Goal: Task Accomplishment & Management: Complete application form

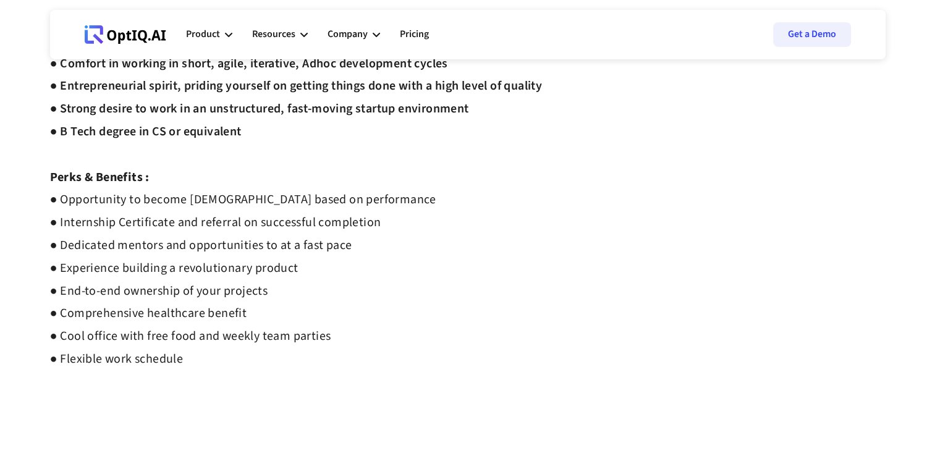
scroll to position [777, 0]
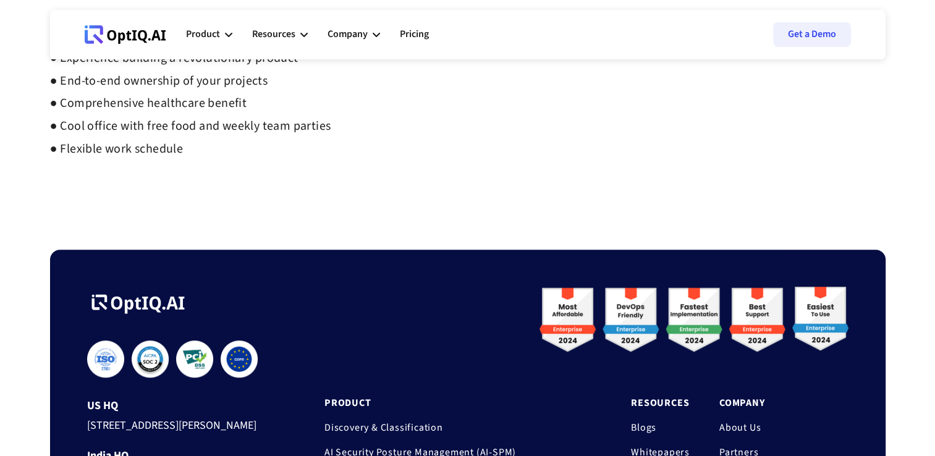
drag, startPoint x: 26, startPoint y: 88, endPoint x: 260, endPoint y: 150, distance: 241.9
copy div "Loremip Dolorsita Consectetu Adipi Elitseddo Eiusmod : ● Temporin Utlaboreet do…"
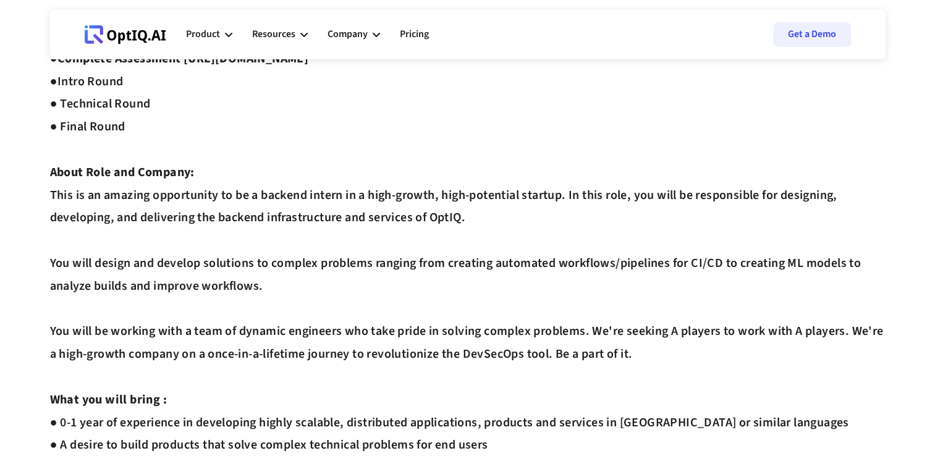
scroll to position [0, 0]
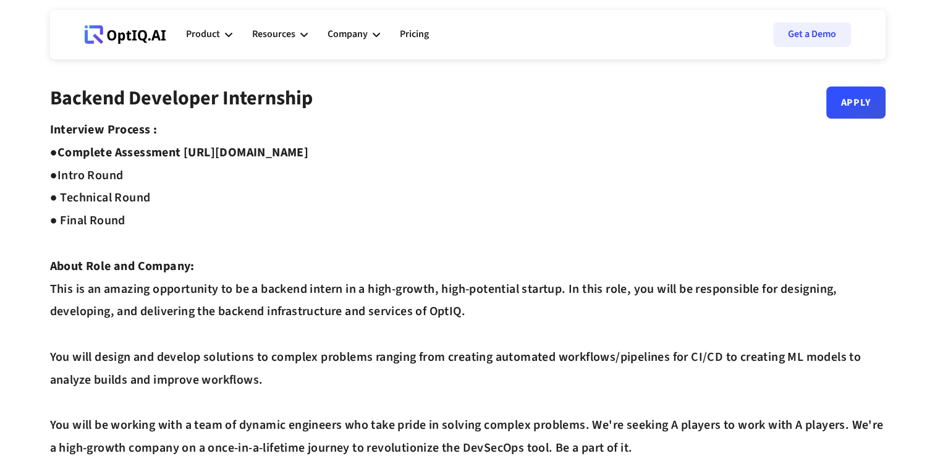
click at [779, 98] on div "Backend Developer Internship Apply" at bounding box center [468, 103] width 836 height 32
click at [843, 96] on link "Apply" at bounding box center [855, 98] width 59 height 32
click at [849, 106] on link "Apply" at bounding box center [855, 98] width 59 height 32
click at [861, 109] on link "Apply" at bounding box center [855, 98] width 59 height 32
